Goal: Transaction & Acquisition: Purchase product/service

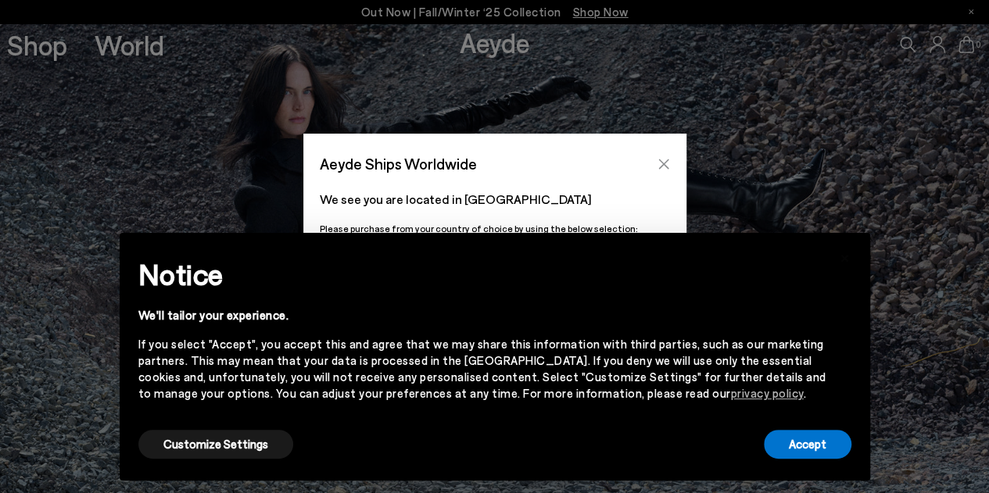
click at [660, 155] on button "Close" at bounding box center [663, 163] width 23 height 23
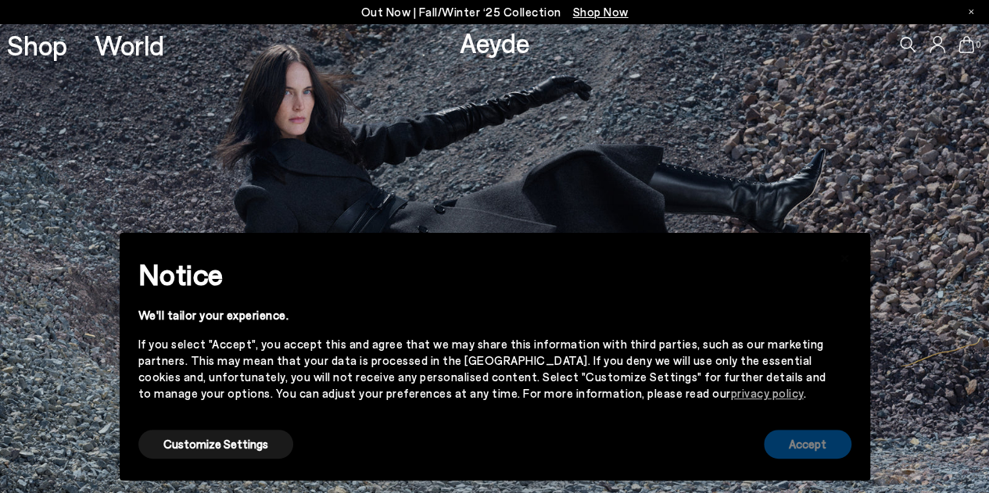
click at [807, 443] on button "Accept" at bounding box center [808, 444] width 88 height 29
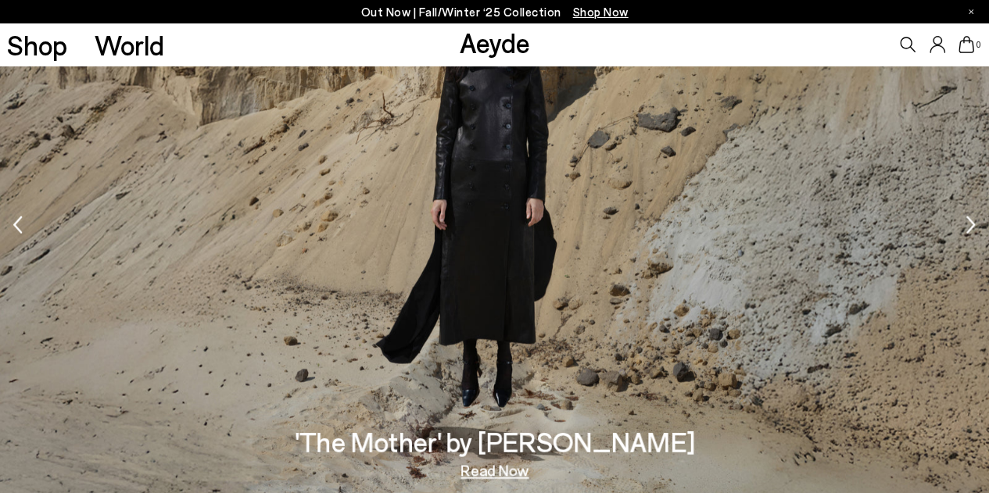
scroll to position [1784, 0]
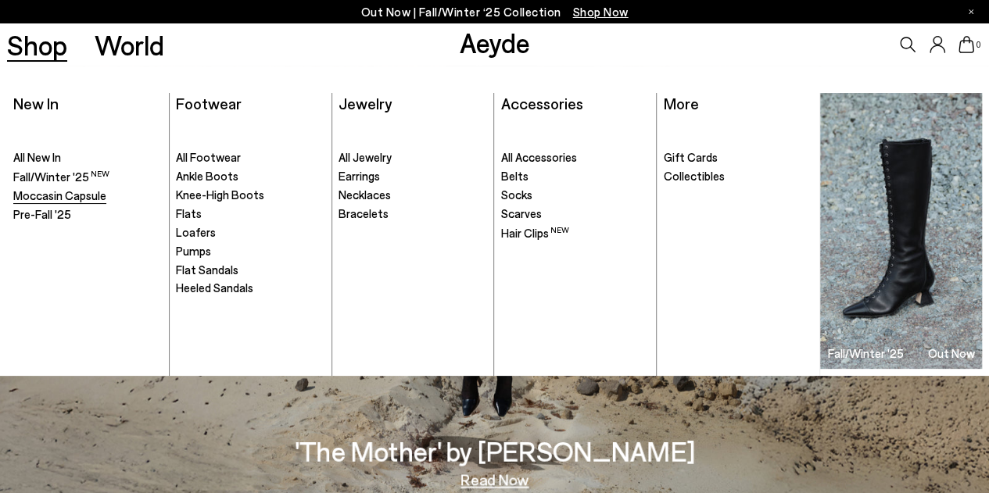
click at [75, 194] on span "Moccasin Capsule" at bounding box center [59, 195] width 93 height 14
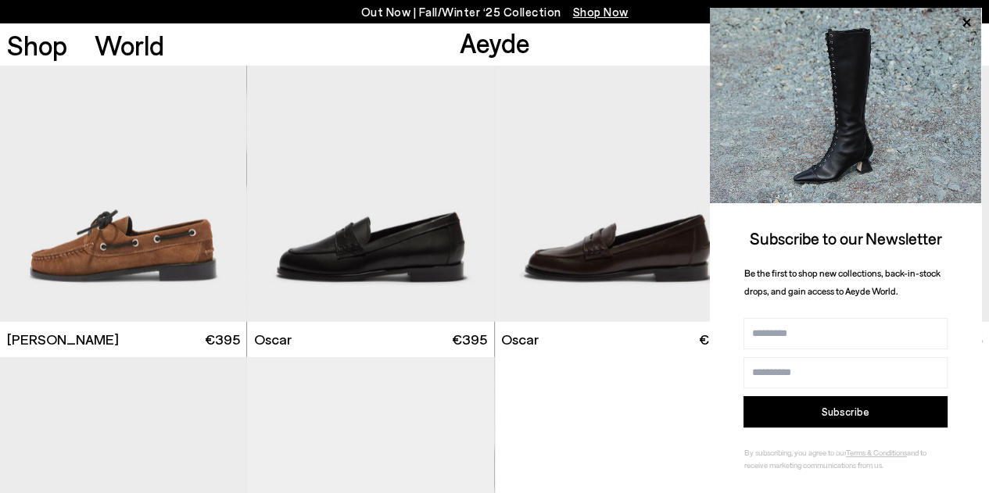
scroll to position [1754, 0]
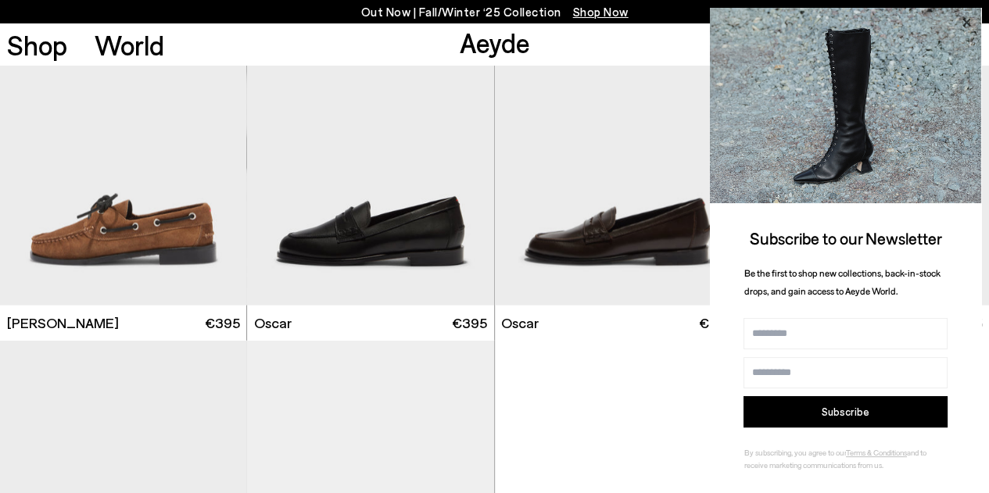
click at [968, 24] on icon at bounding box center [966, 23] width 8 height 8
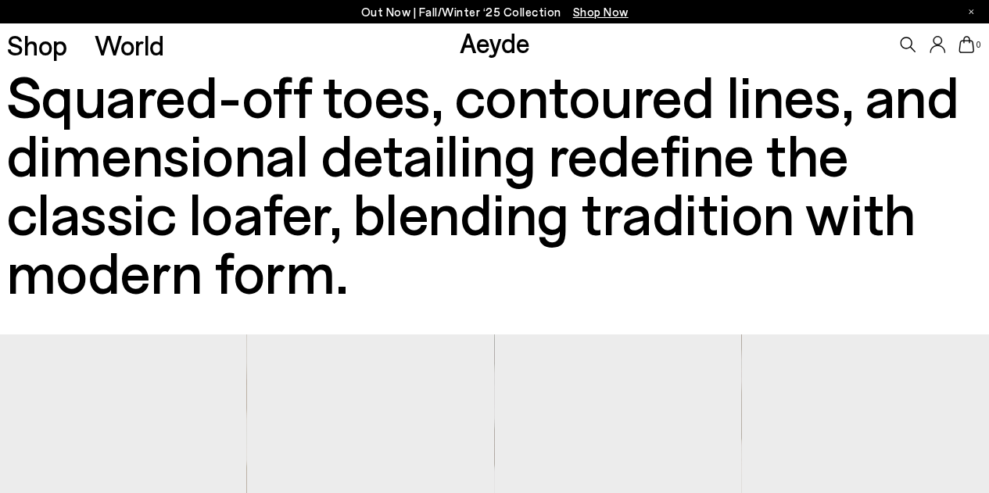
scroll to position [0, 0]
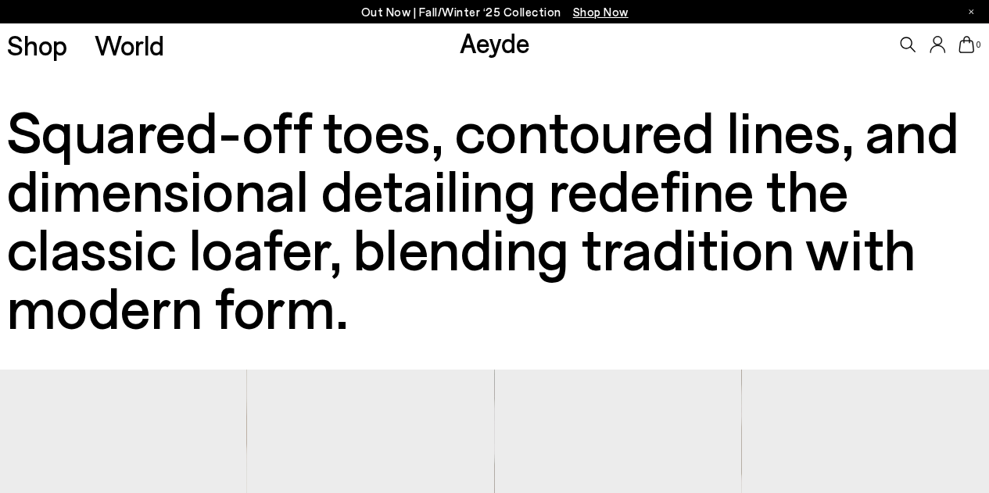
click at [904, 49] on icon at bounding box center [908, 45] width 16 height 16
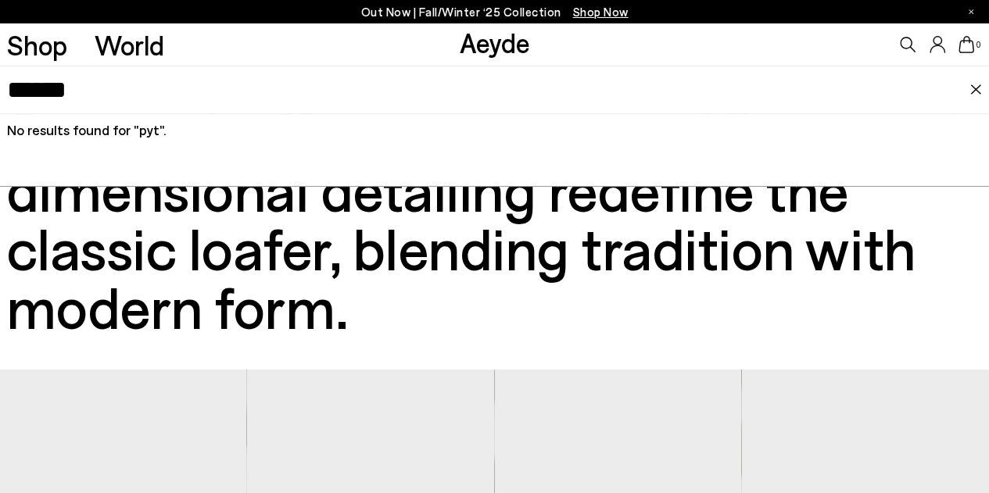
type input "******"
click at [546, 301] on h3 "Squared-off toes, contoured lines, and dimensional detailing redefine the class…" at bounding box center [494, 218] width 975 height 234
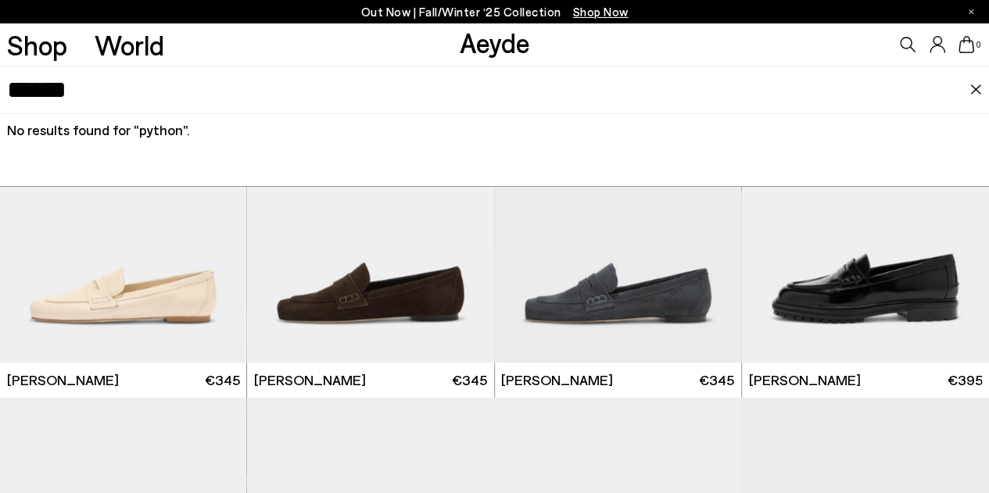
scroll to position [1369, 0]
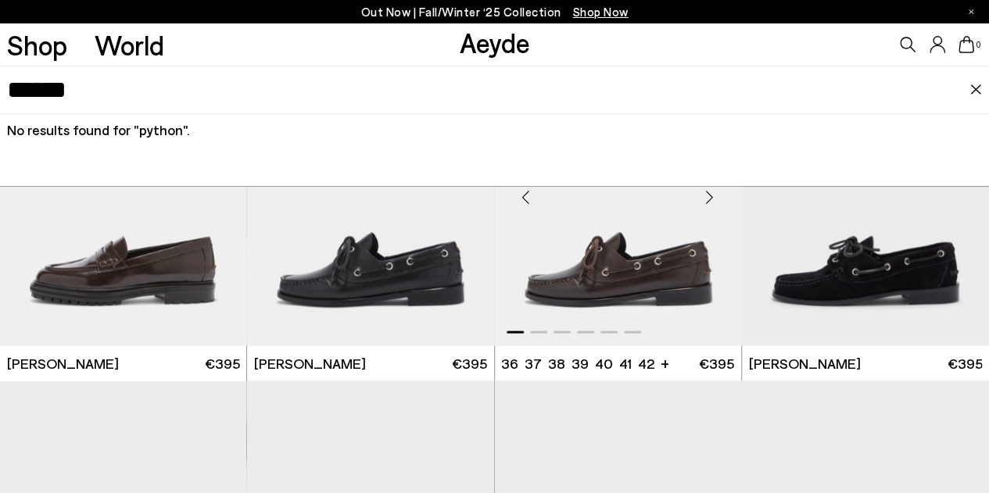
drag, startPoint x: 546, startPoint y: 301, endPoint x: 578, endPoint y: 301, distance: 32.8
